Goal: Task Accomplishment & Management: Manage account settings

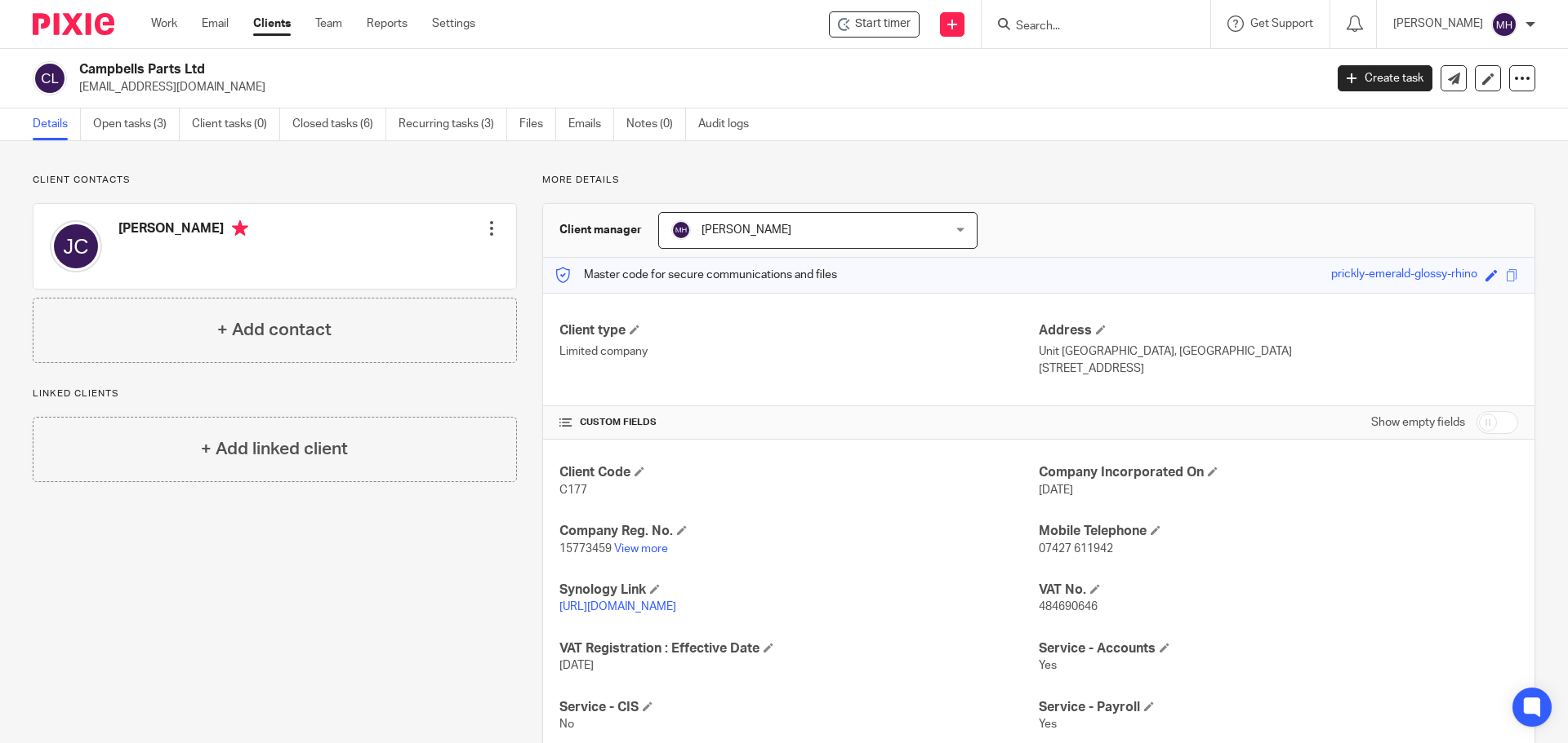
click at [1032, 31] on input "Search" at bounding box center [1087, 26] width 147 height 15
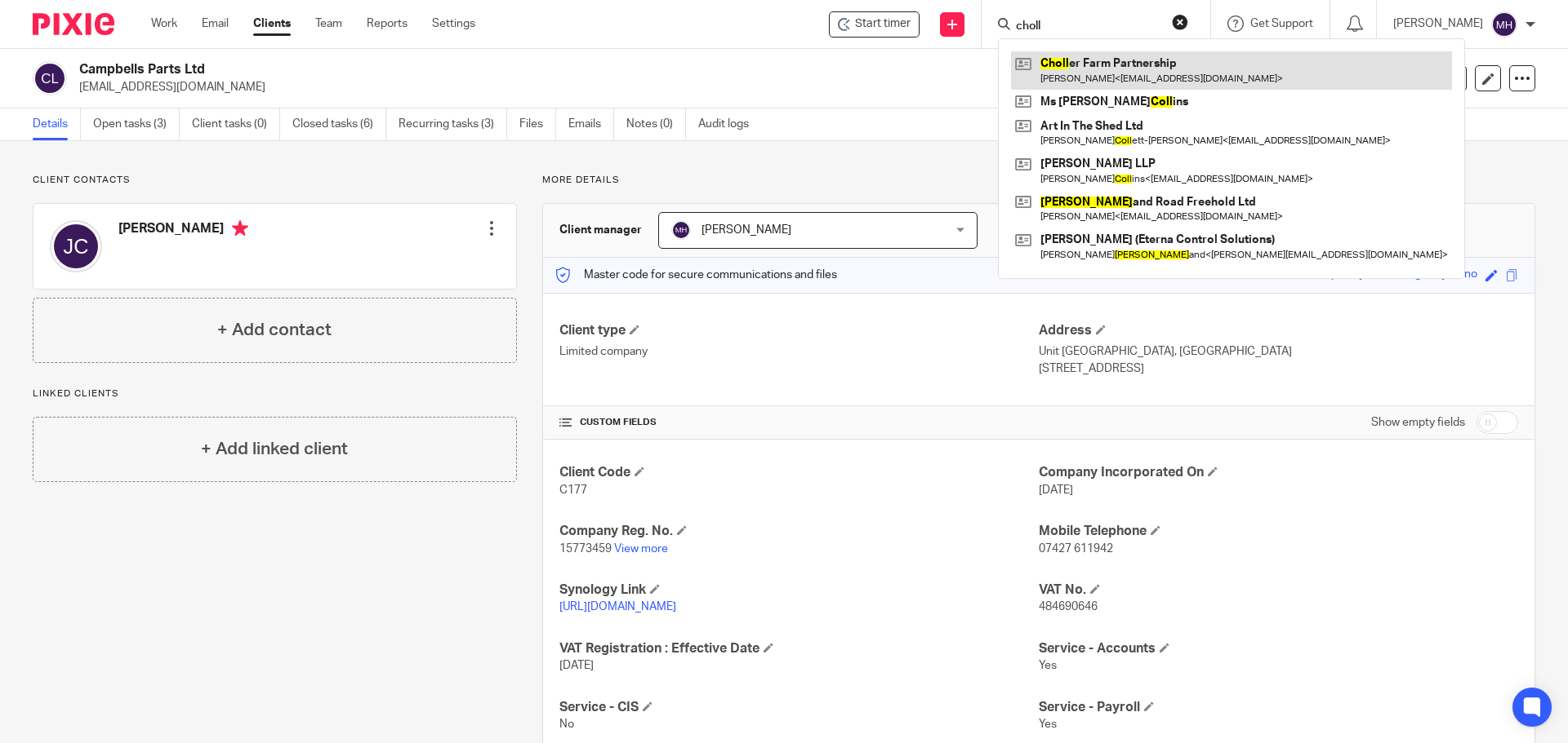
type input "choll"
click at [1045, 62] on link at bounding box center [1231, 70] width 441 height 38
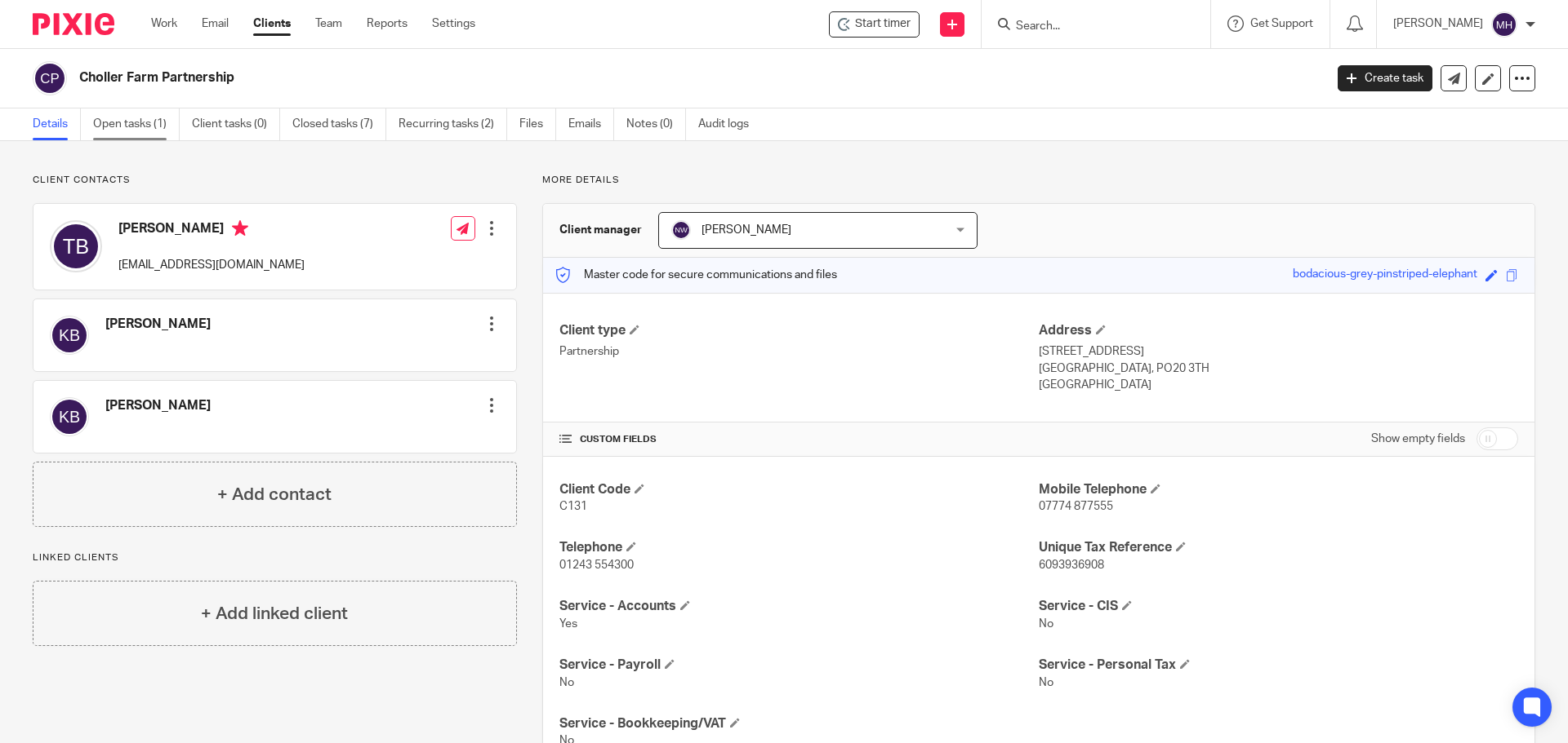
click at [119, 122] on link "Open tasks (1)" at bounding box center [137, 124] width 86 height 32
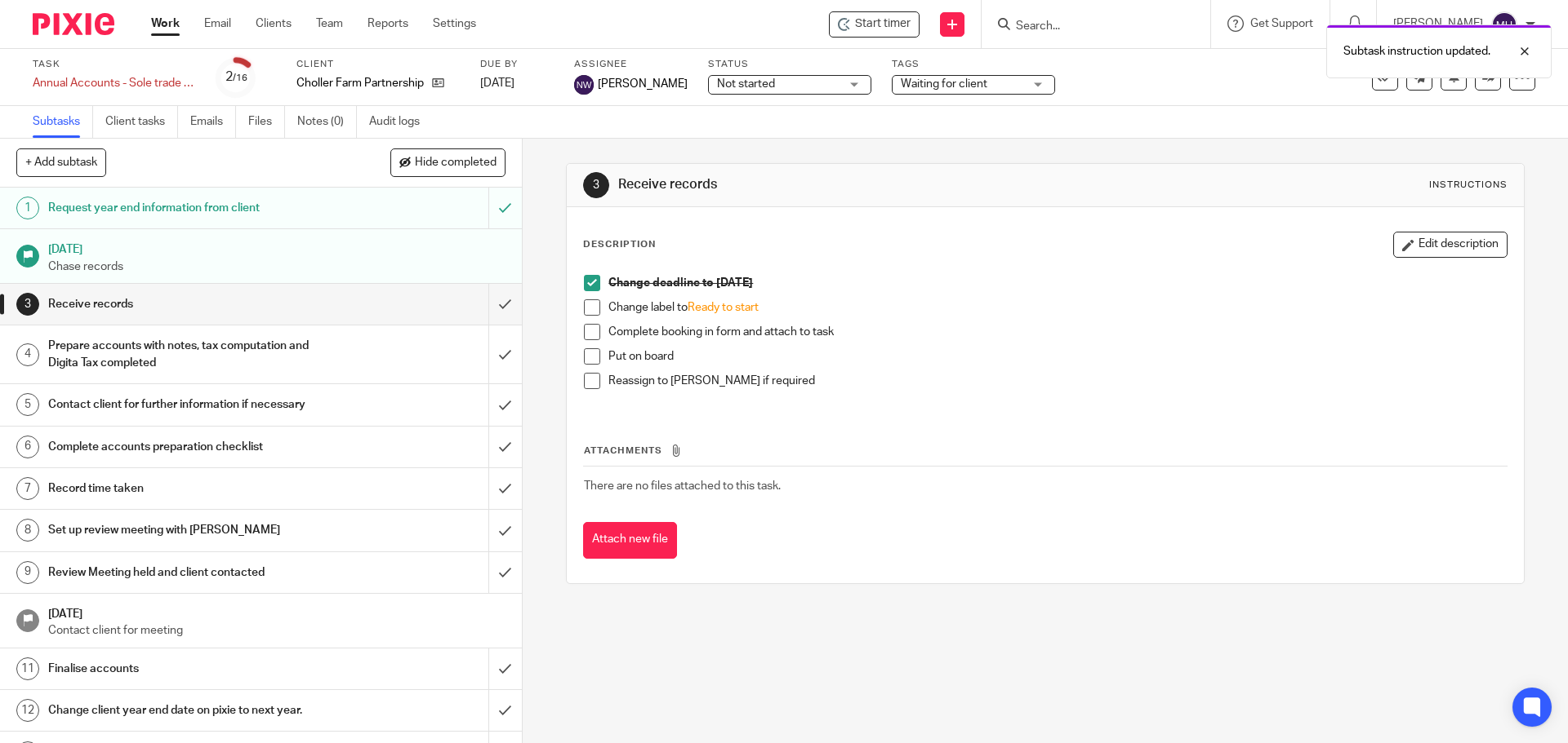
drag, startPoint x: 0, startPoint y: 0, endPoint x: 586, endPoint y: 332, distance: 673.5
click at [584, 305] on span at bounding box center [592, 307] width 17 height 17
click at [586, 334] on span at bounding box center [592, 332] width 17 height 17
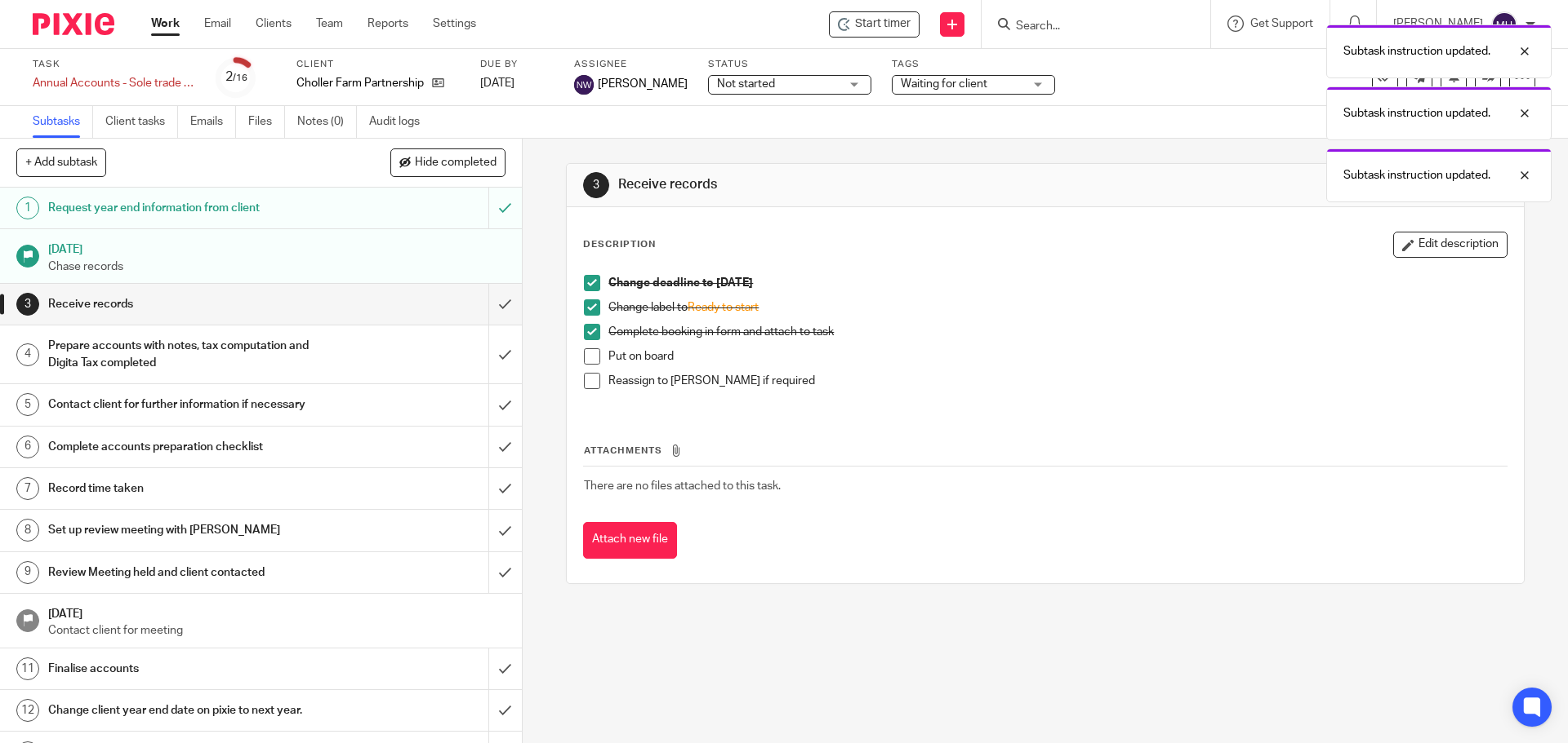
click at [585, 356] on span at bounding box center [592, 357] width 17 height 17
click at [587, 384] on span at bounding box center [592, 381] width 17 height 17
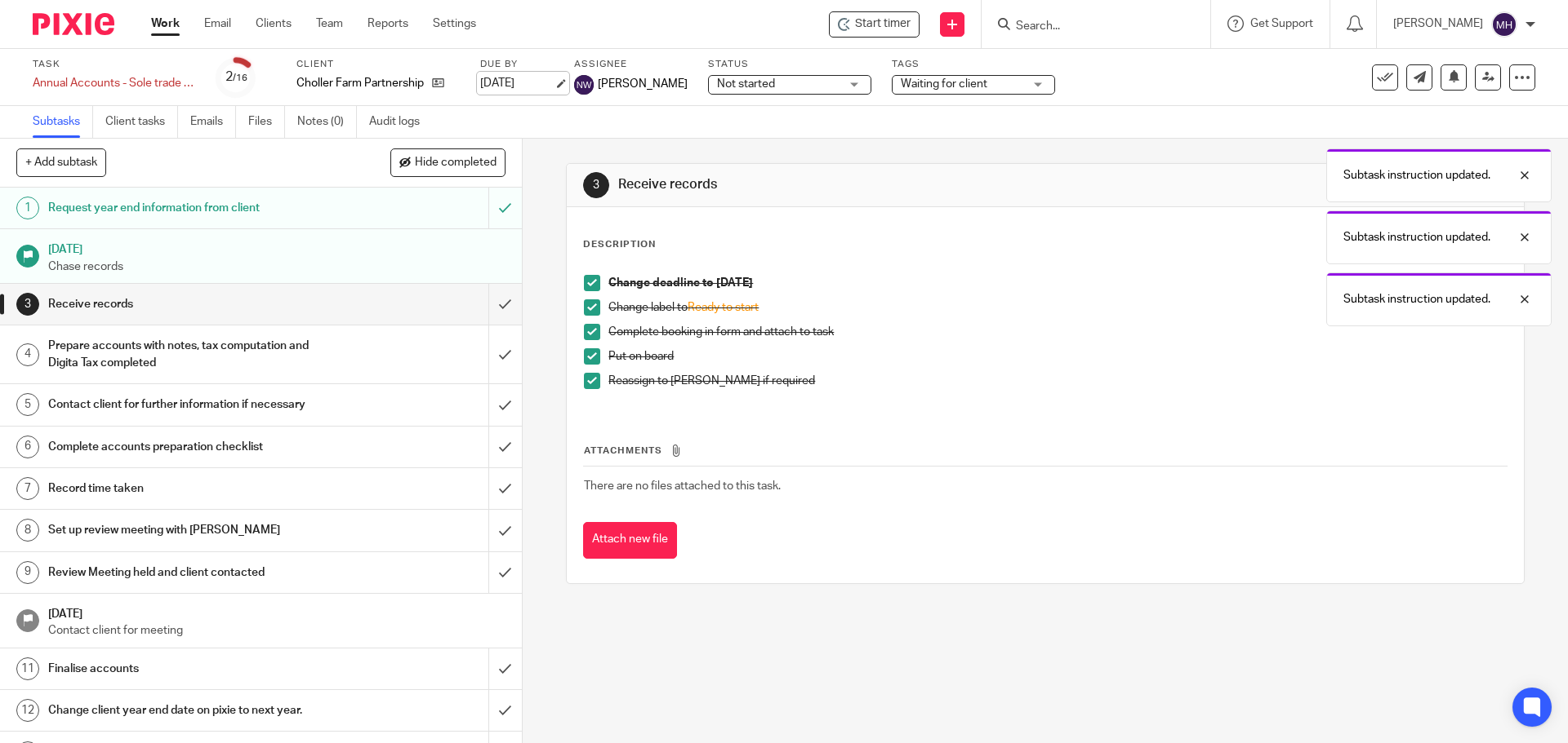
click at [507, 81] on link "15 Aug 2025" at bounding box center [516, 83] width 73 height 17
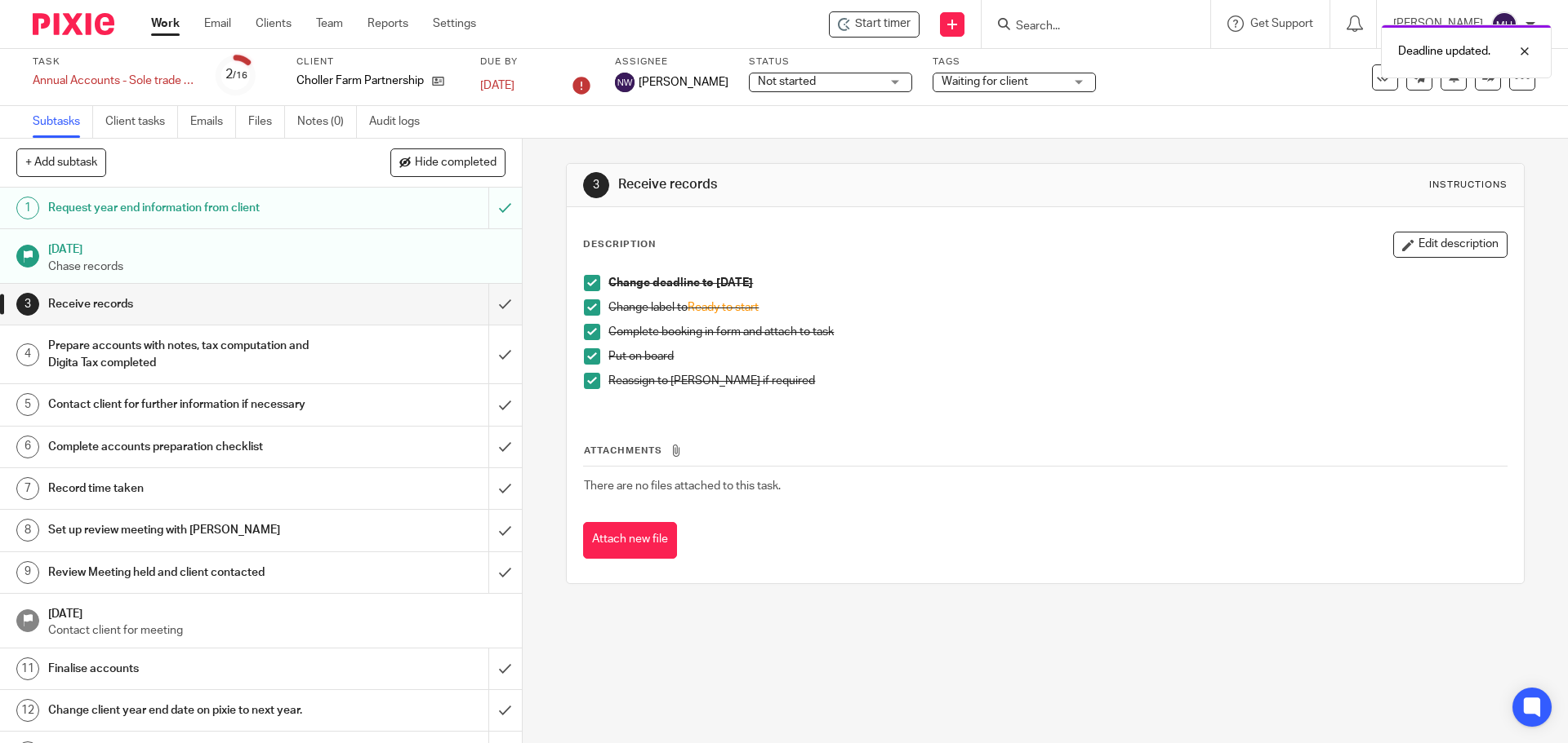
click at [966, 80] on span "Waiting for client" at bounding box center [985, 81] width 86 height 11
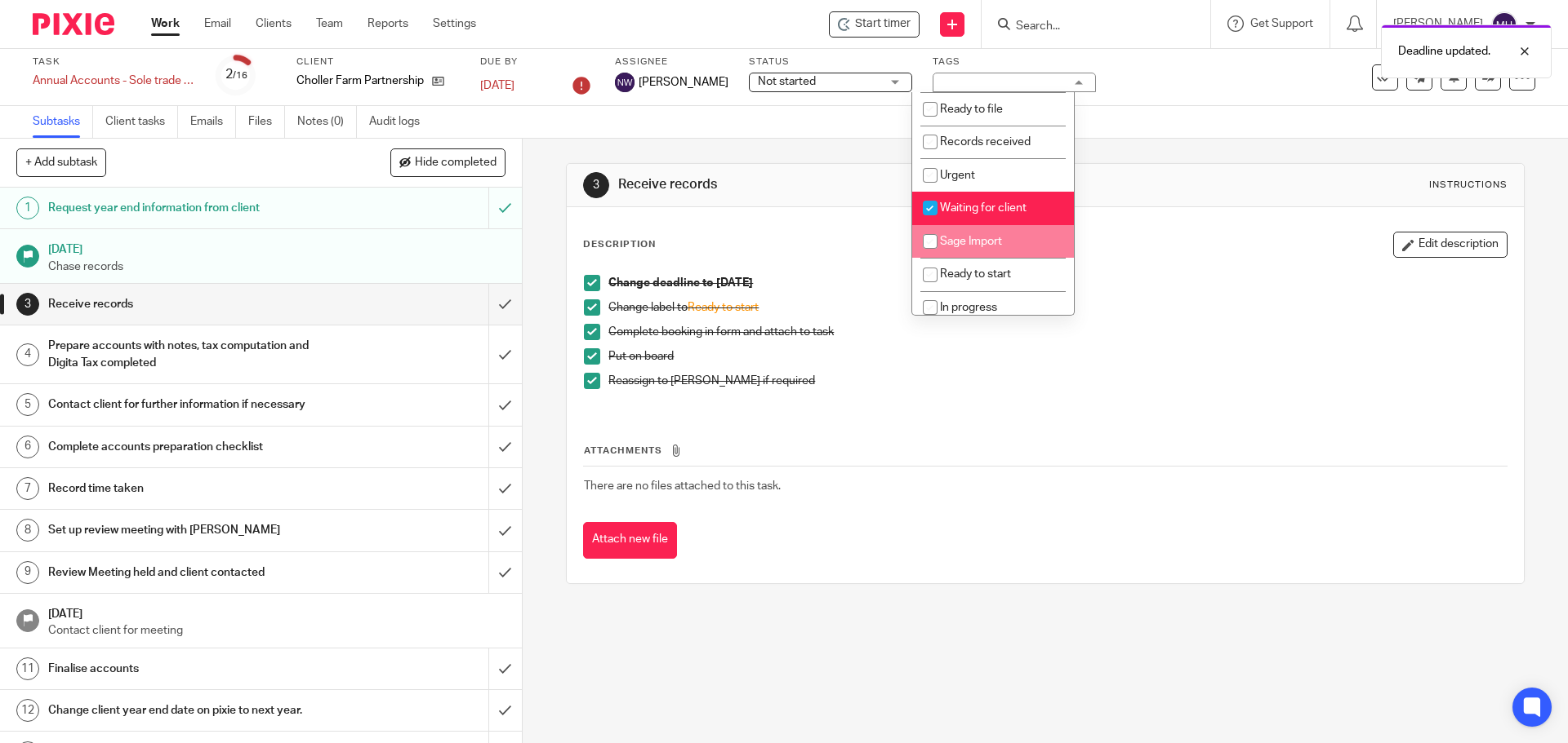
scroll to position [163, 0]
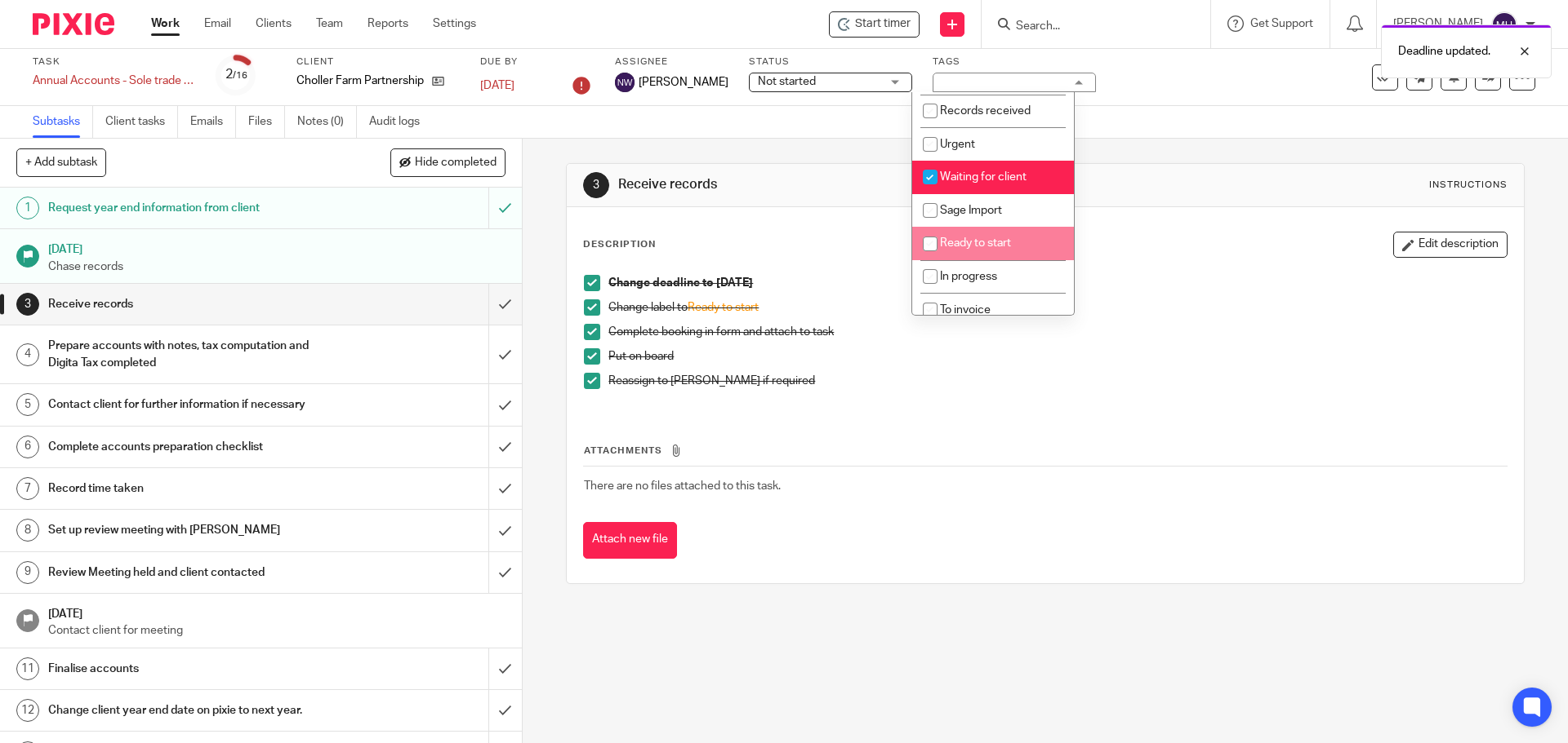
click at [1015, 249] on li "Ready to start" at bounding box center [993, 244] width 162 height 33
checkbox input "true"
drag, startPoint x: 1018, startPoint y: 182, endPoint x: 1202, endPoint y: 174, distance: 184.2
click at [1019, 182] on li "Waiting for client" at bounding box center [993, 178] width 162 height 33
checkbox input "false"
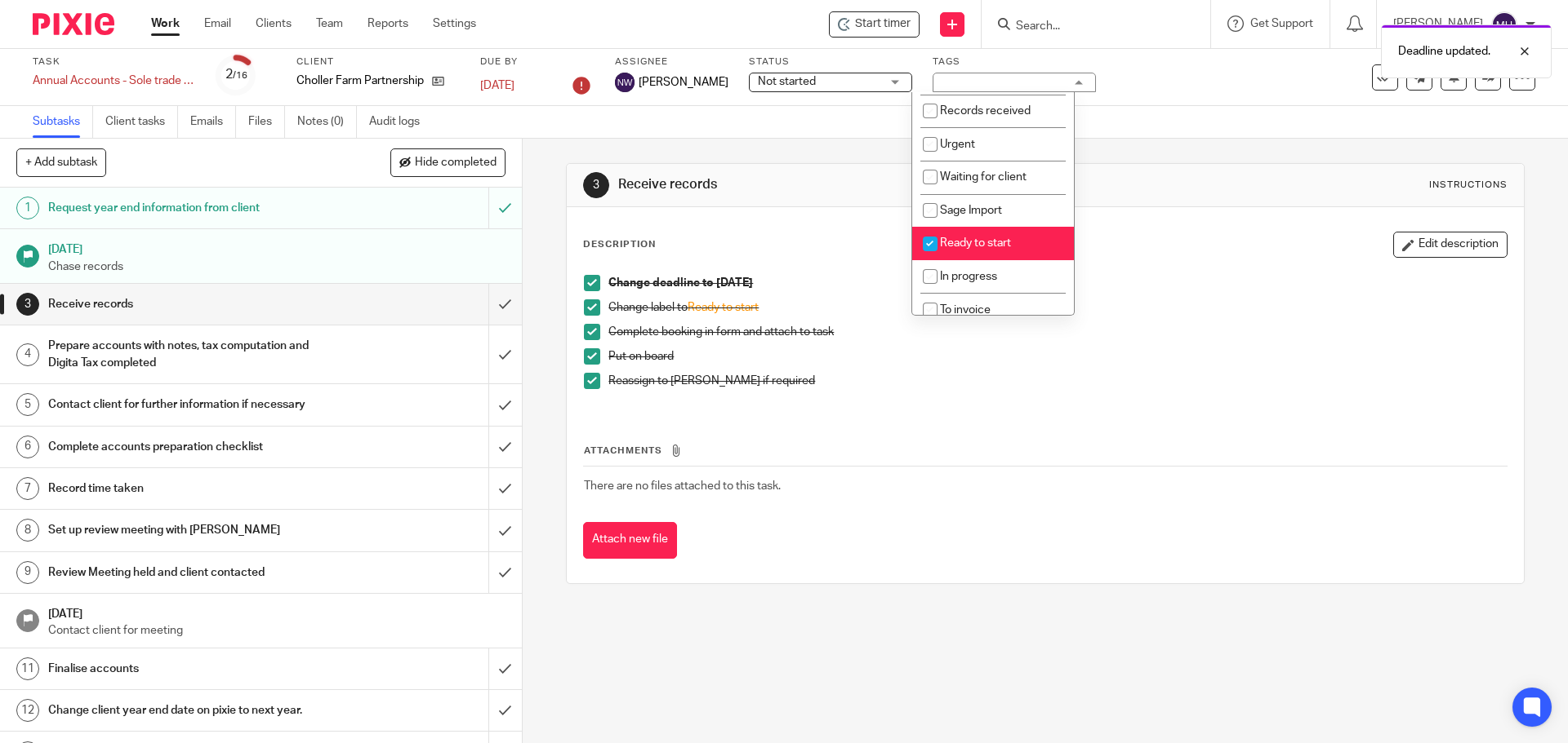
click at [1220, 173] on div "3 Receive records Instructions" at bounding box center [1045, 186] width 923 height 26
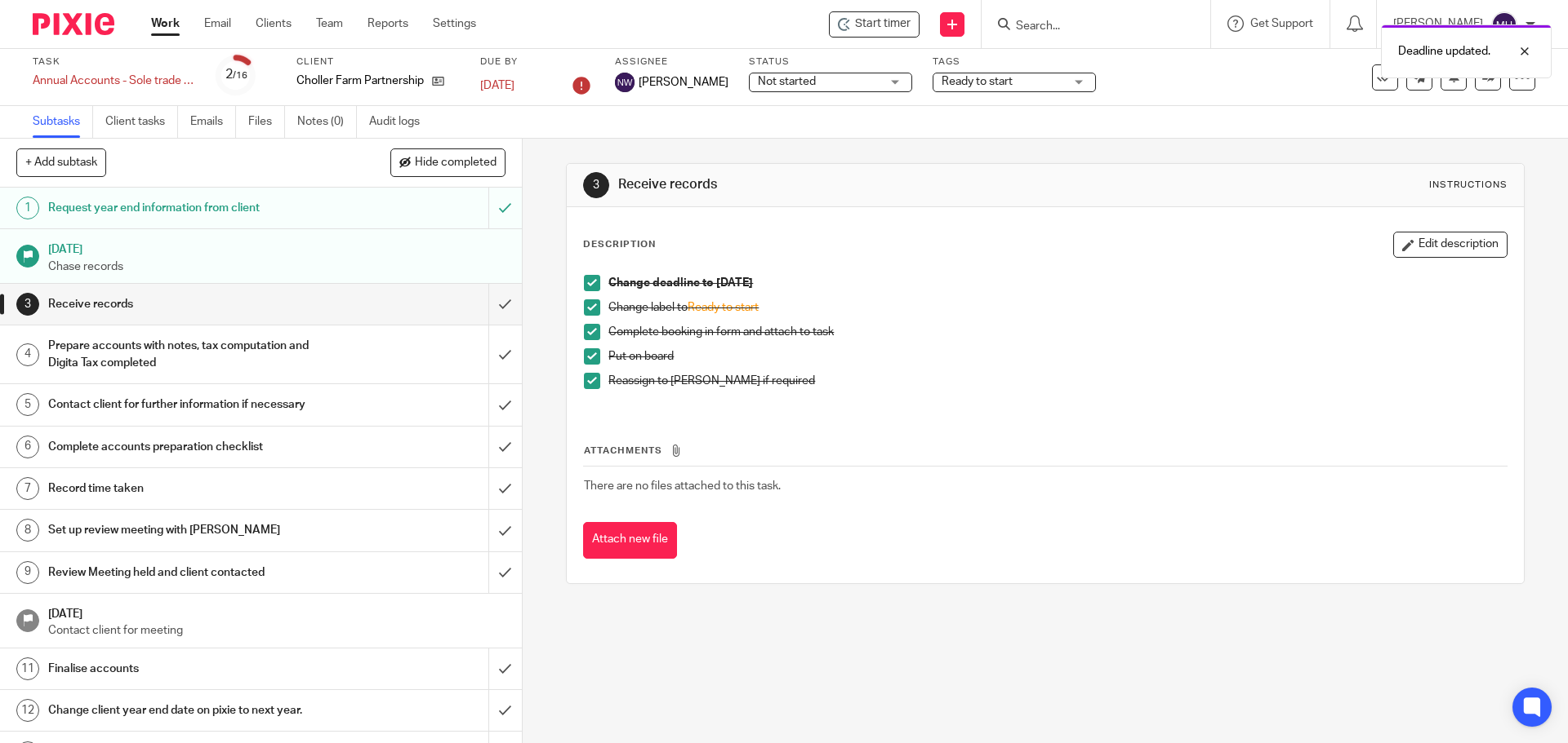
drag, startPoint x: 1444, startPoint y: 234, endPoint x: 782, endPoint y: 385, distance: 679.0
click at [1439, 237] on button "Edit description" at bounding box center [1450, 245] width 115 height 26
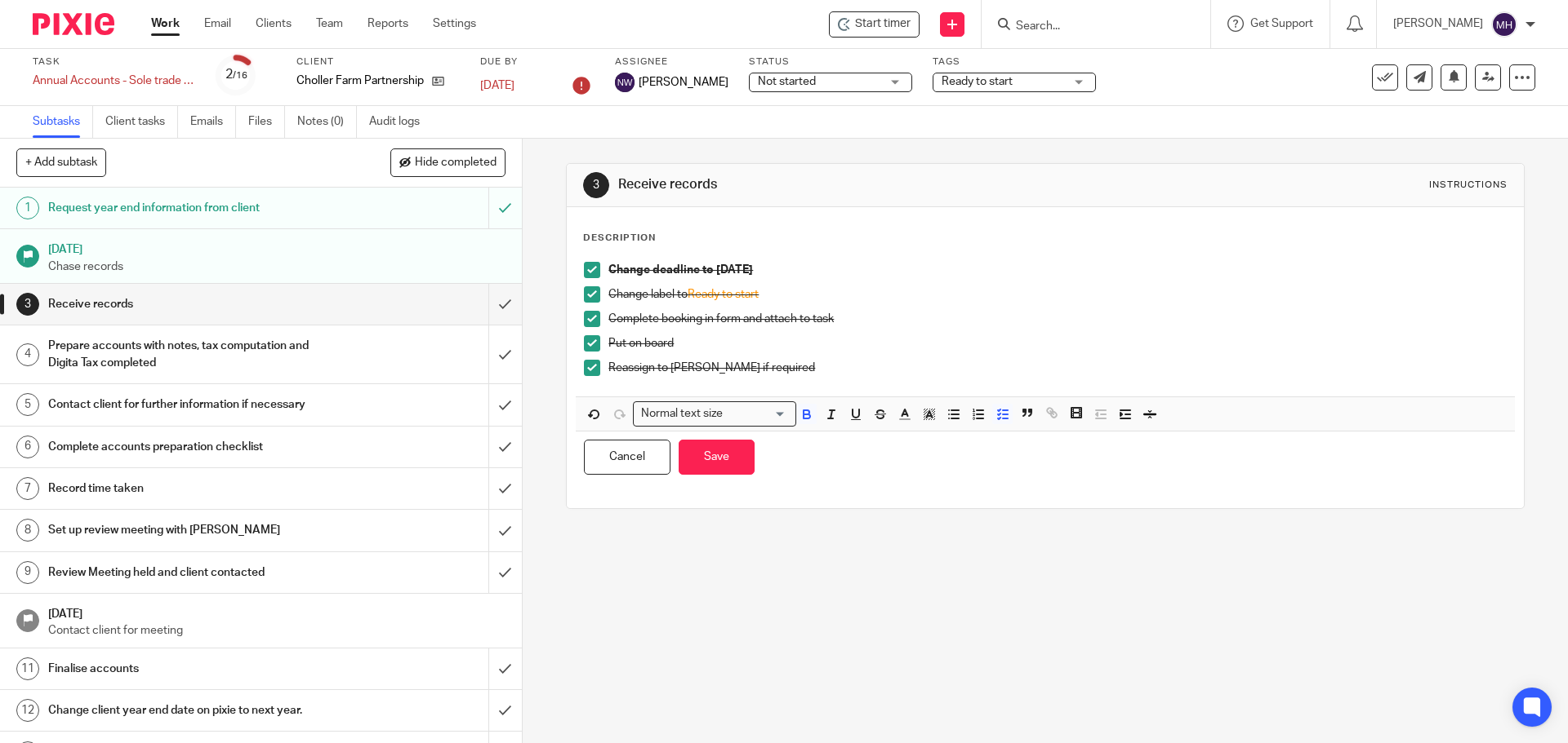
click at [781, 372] on p "Reassign to Brian if required" at bounding box center [1057, 368] width 898 height 17
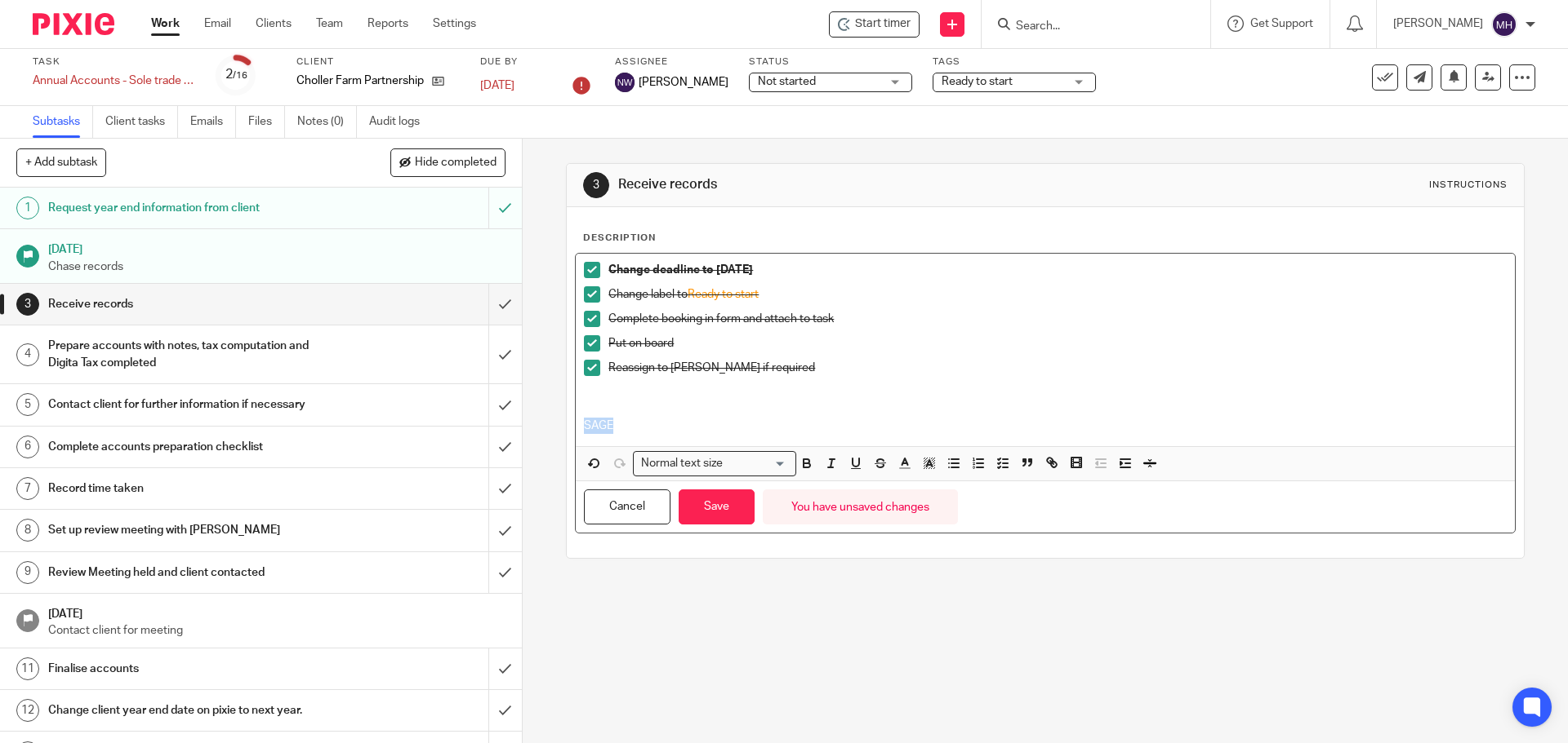
drag, startPoint x: 580, startPoint y: 423, endPoint x: 609, endPoint y: 425, distance: 29.1
click at [609, 425] on p "SAGE" at bounding box center [1045, 426] width 921 height 17
click at [693, 471] on div "Normal text size" at bounding box center [710, 462] width 154 height 20
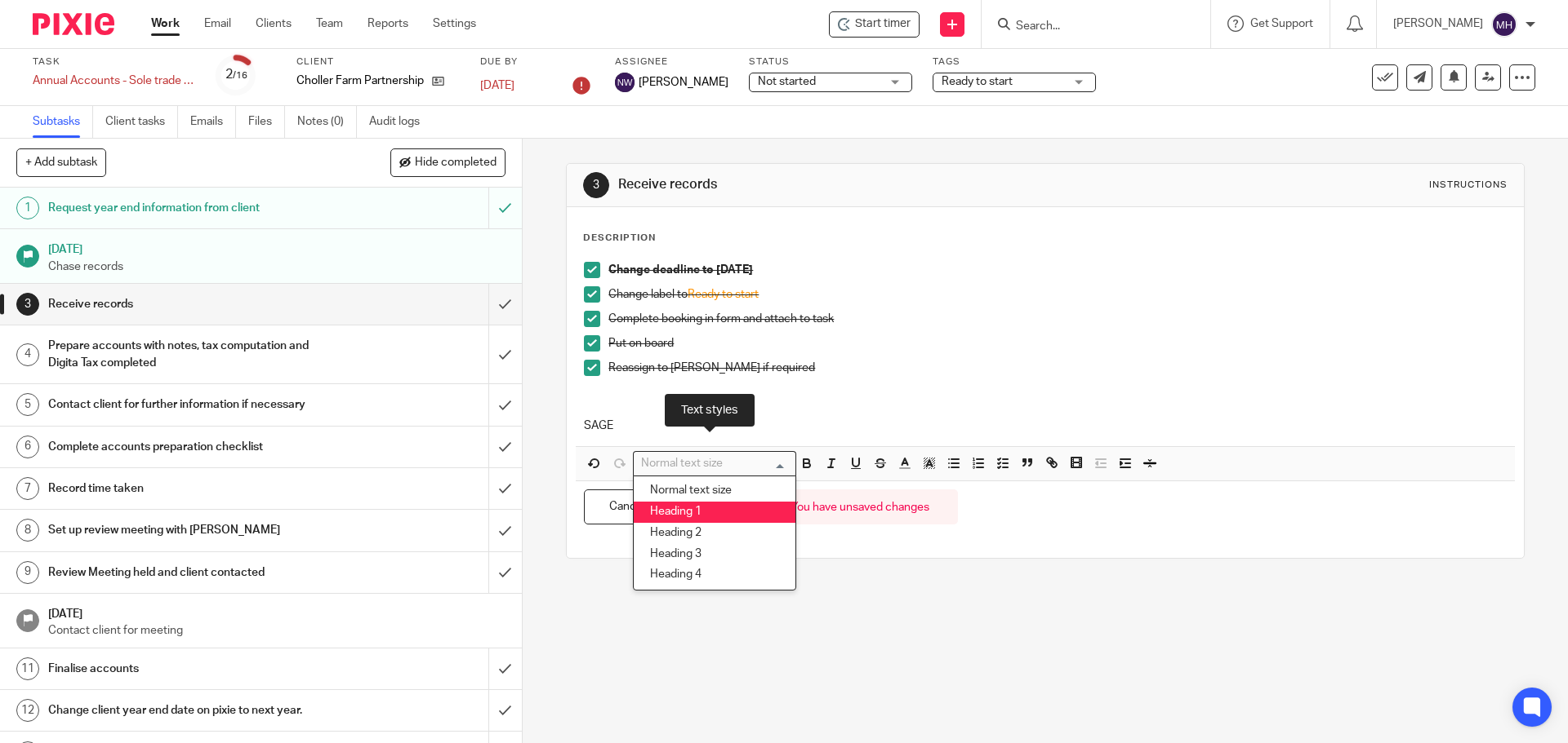
click at [702, 519] on li "Heading 1" at bounding box center [714, 512] width 162 height 21
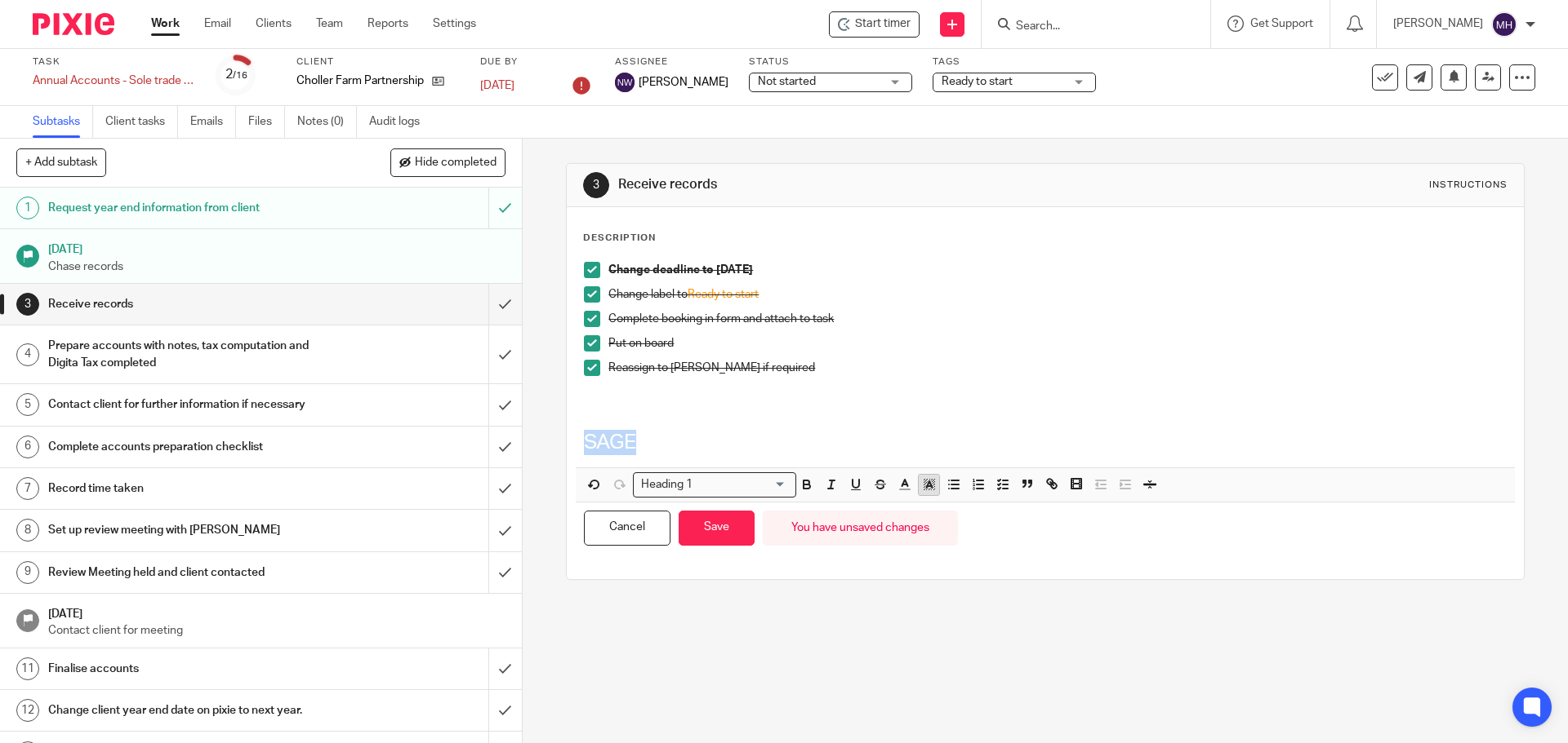
click at [928, 482] on icon "button" at bounding box center [928, 484] width 15 height 15
click at [936, 505] on li "color:#FCDC00" at bounding box center [942, 506] width 12 height 12
click at [721, 526] on button "Save" at bounding box center [716, 528] width 76 height 35
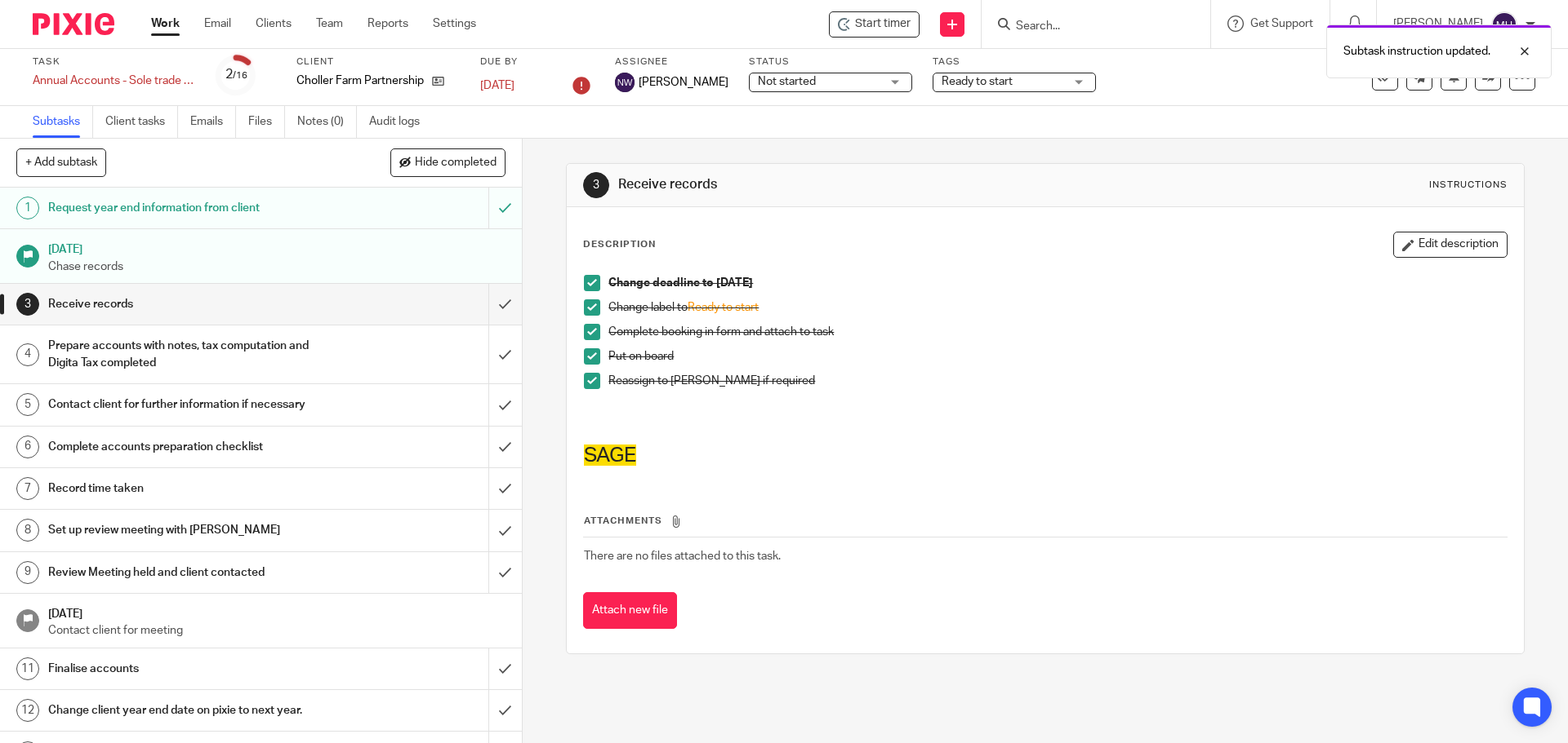
click at [159, 20] on link "Work" at bounding box center [165, 24] width 28 height 17
